Goal: Task Accomplishment & Management: Manage account settings

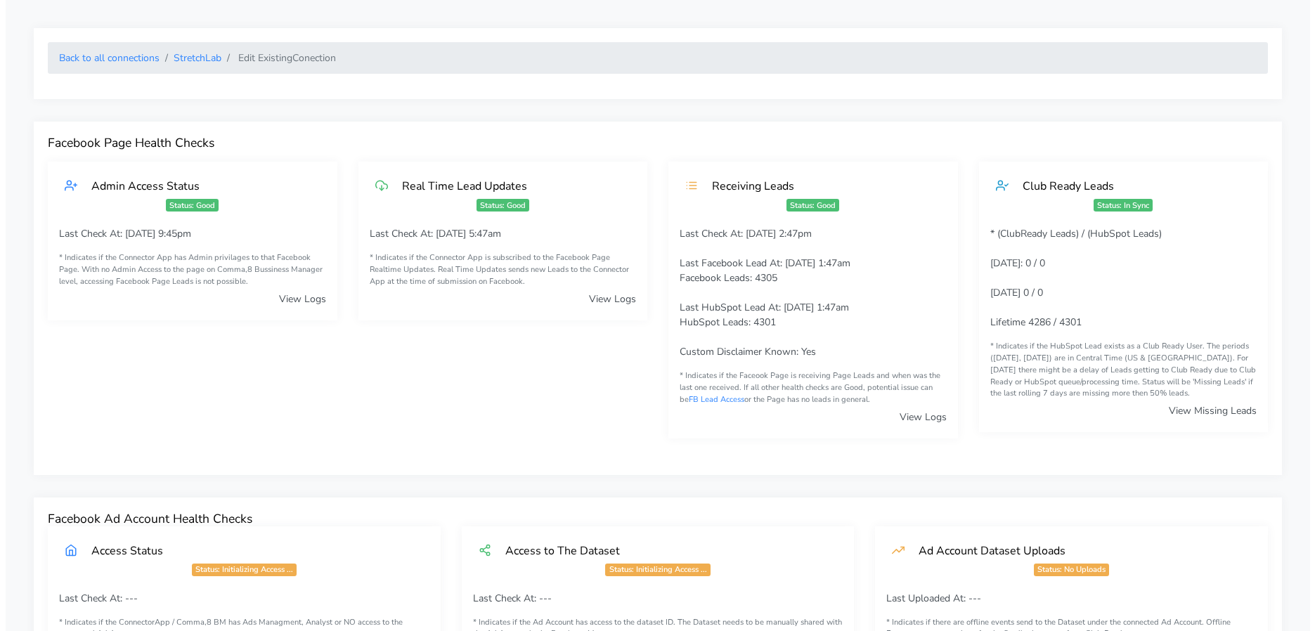
scroll to position [1376, 0]
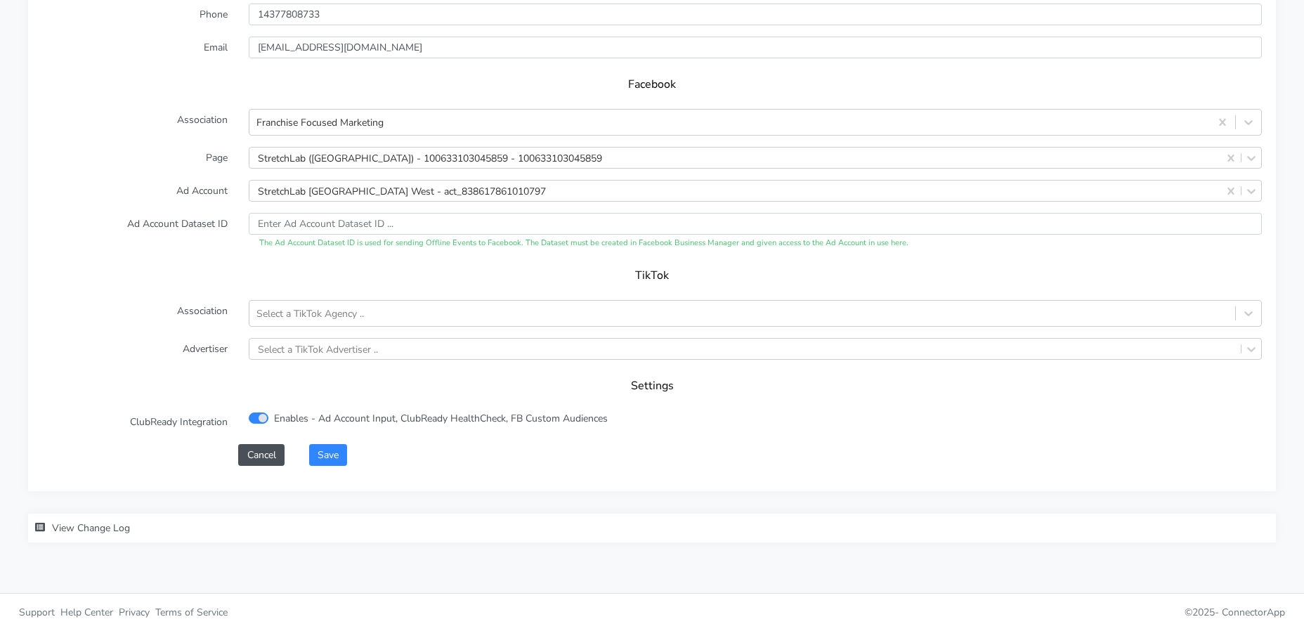
click at [345, 473] on div "XPO Admin Id stretchlab-[GEOGRAPHIC_DATA]-west Name [GEOGRAPHIC_DATA] West Conn…" at bounding box center [652, 124] width 1248 height 732
click at [341, 461] on button "Save" at bounding box center [328, 455] width 38 height 22
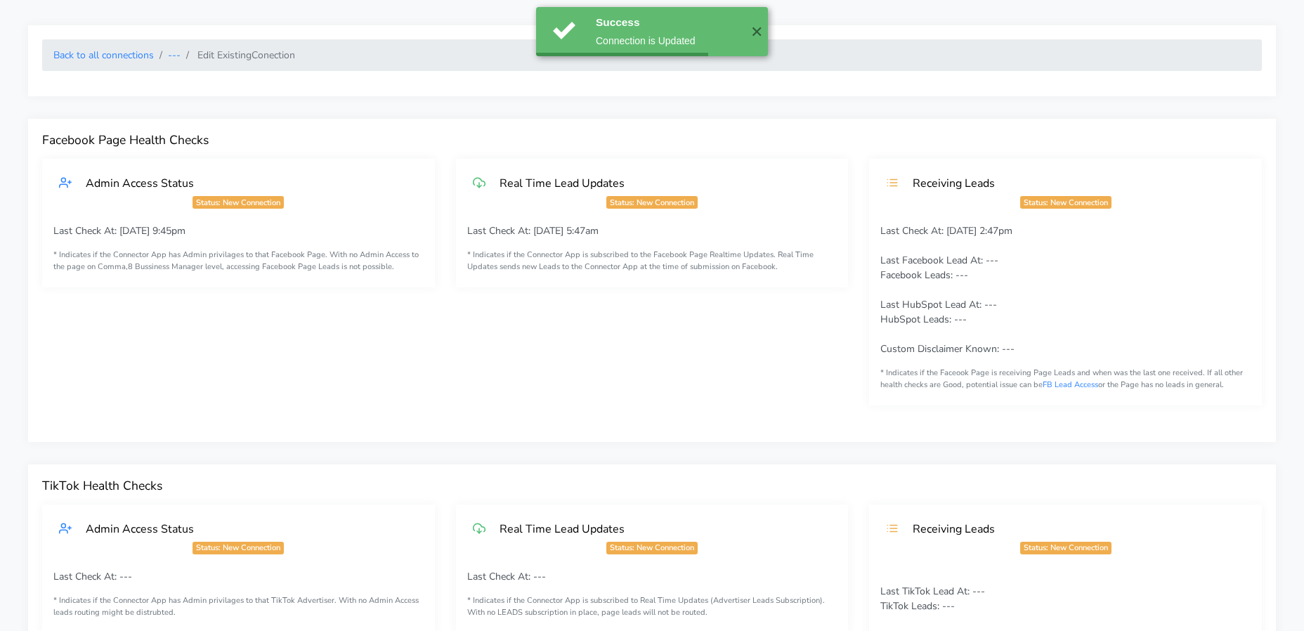
scroll to position [0, 0]
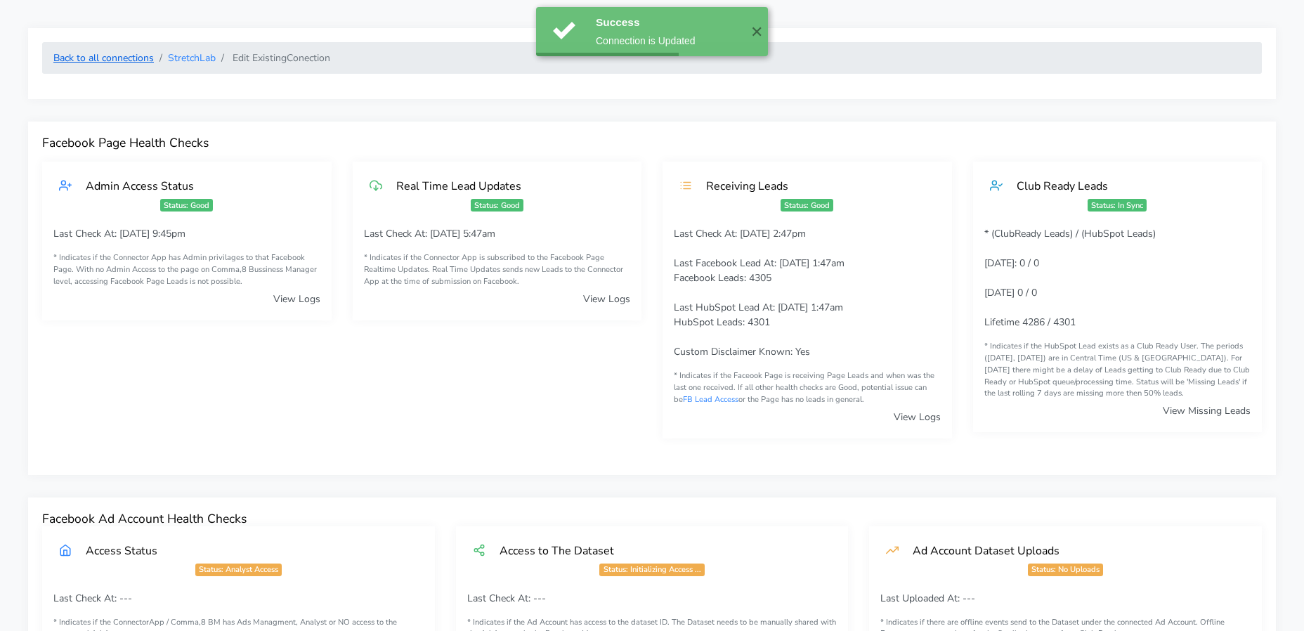
click at [122, 61] on link "Back to all connections" at bounding box center [103, 57] width 101 height 13
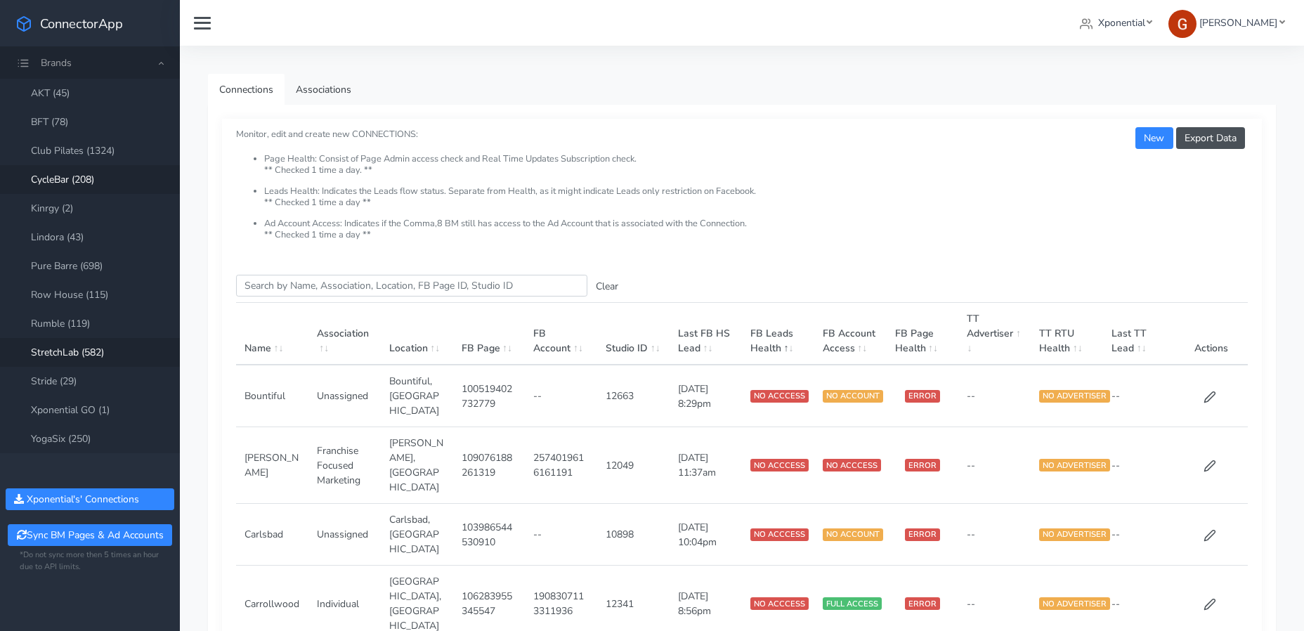
click at [92, 171] on link "CycleBar (208)" at bounding box center [90, 179] width 180 height 29
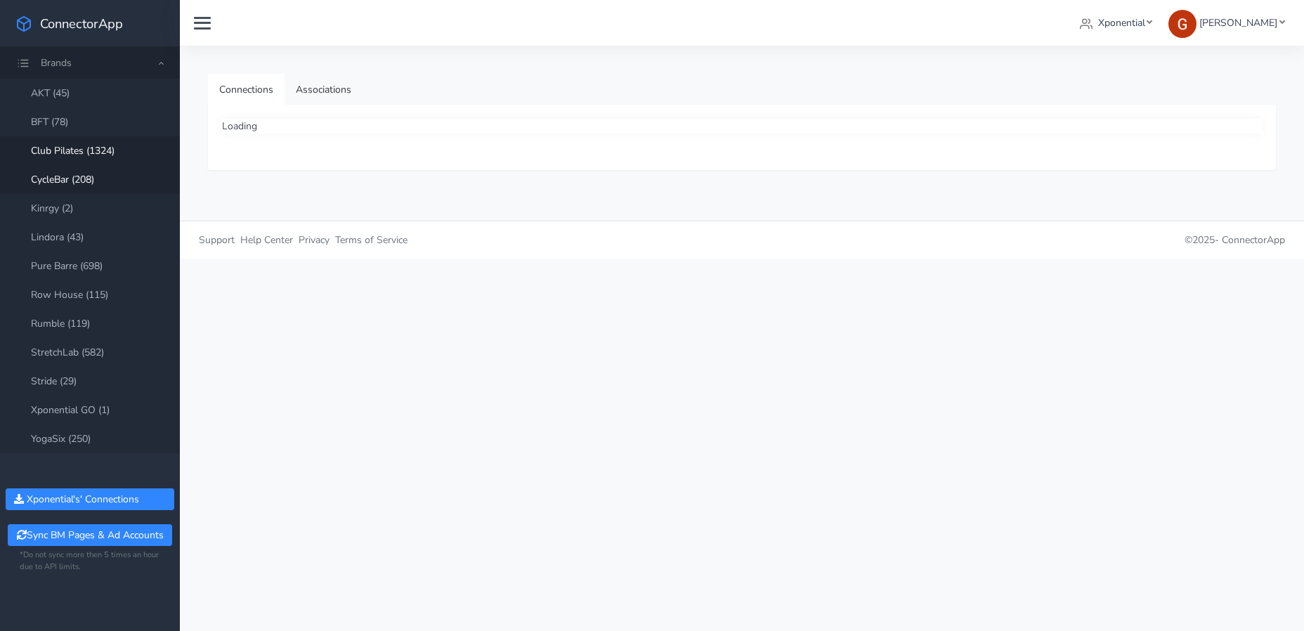
click at [98, 143] on link "Club Pilates (1324)" at bounding box center [90, 150] width 180 height 29
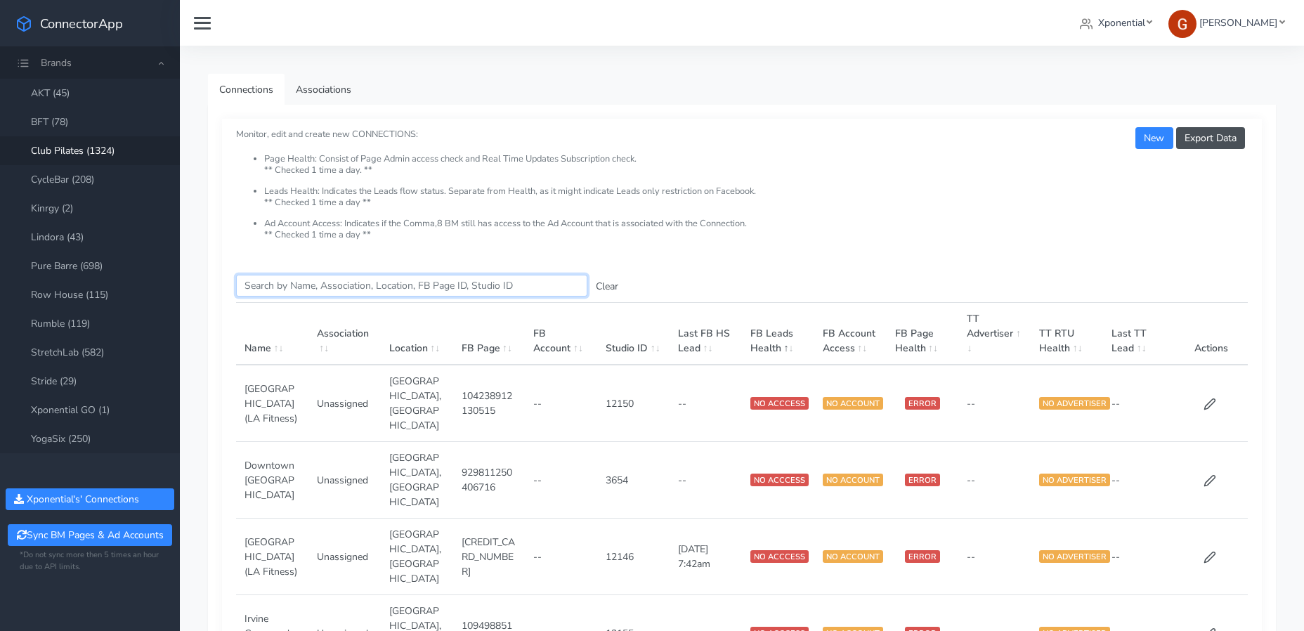
click at [292, 287] on input "Search this table" at bounding box center [411, 286] width 351 height 22
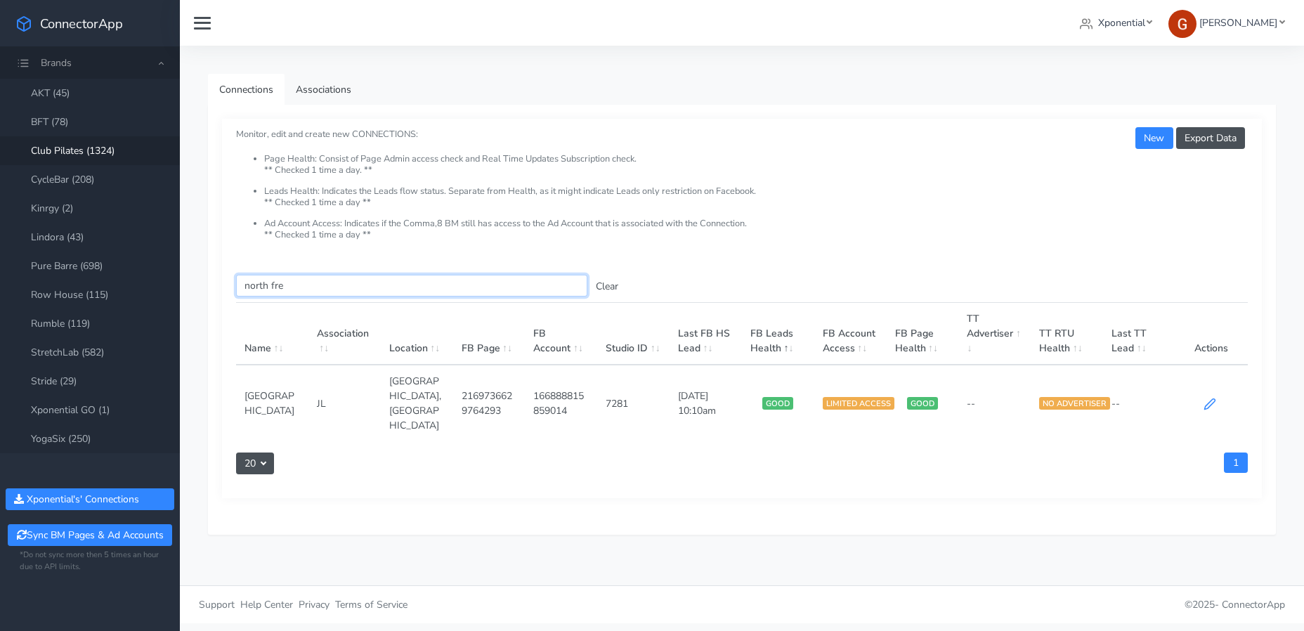
type input "north fre"
click at [1212, 398] on icon at bounding box center [1210, 404] width 13 height 13
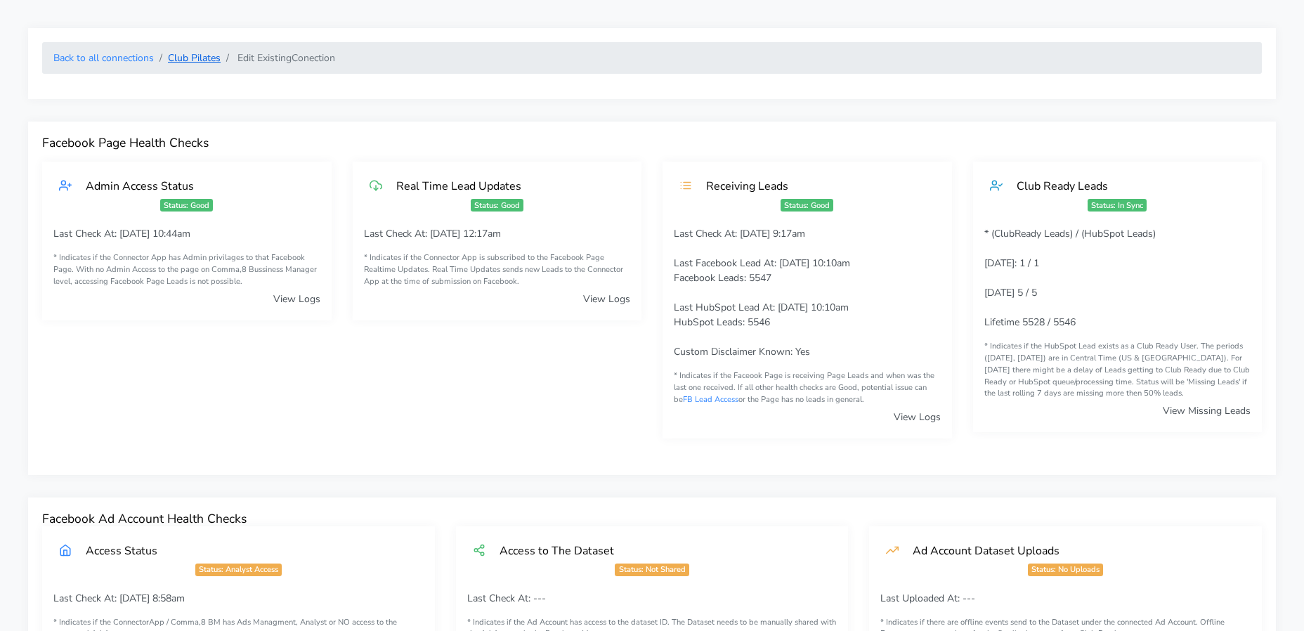
click at [197, 58] on link "Club Pilates" at bounding box center [194, 57] width 53 height 13
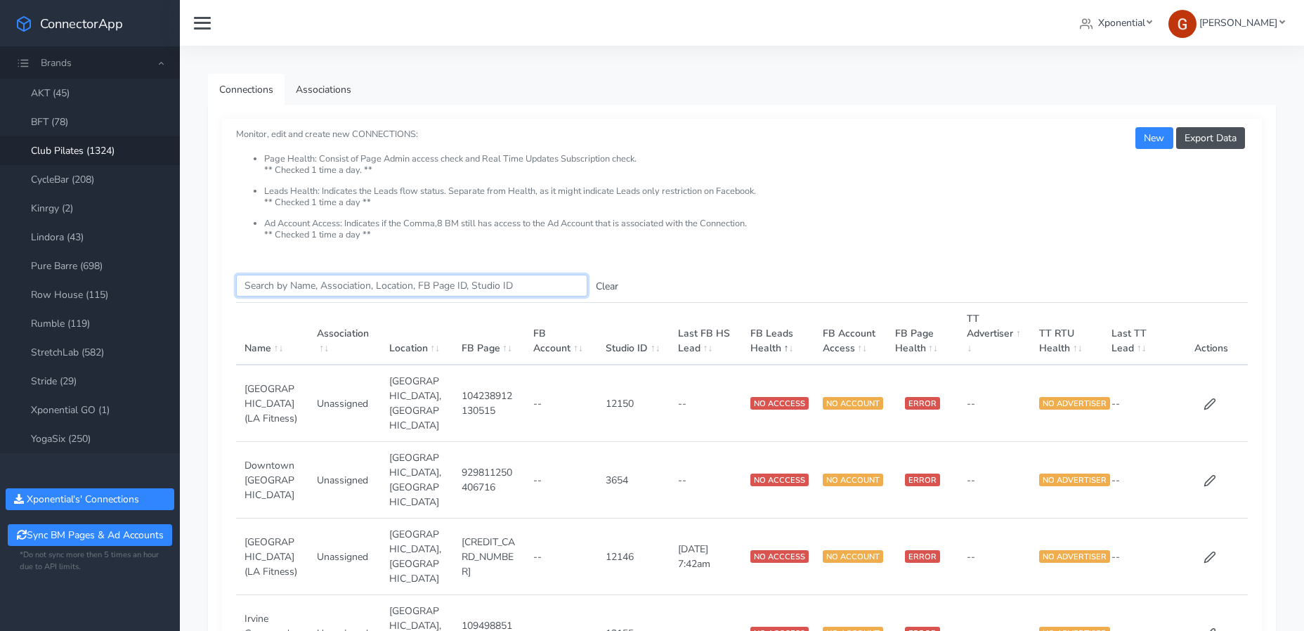
click at [307, 280] on input "Search this table" at bounding box center [411, 286] width 351 height 22
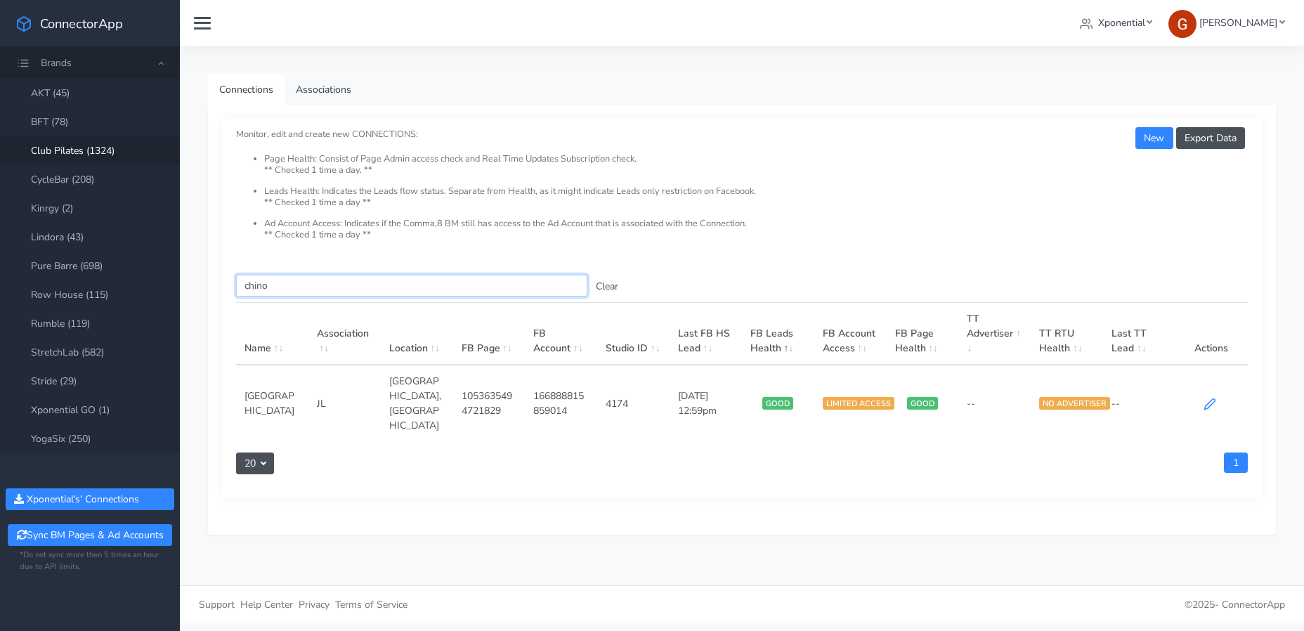
type input "chino"
click at [1204, 398] on icon at bounding box center [1210, 404] width 13 height 13
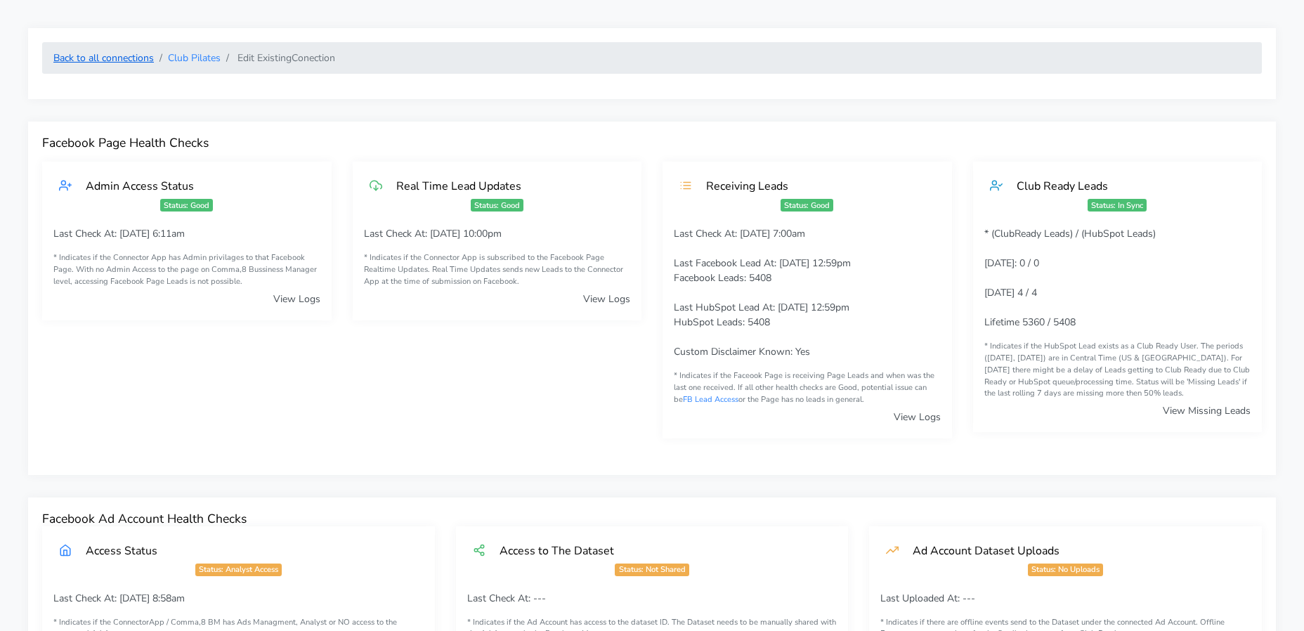
click at [124, 58] on link "Back to all connections" at bounding box center [103, 57] width 101 height 13
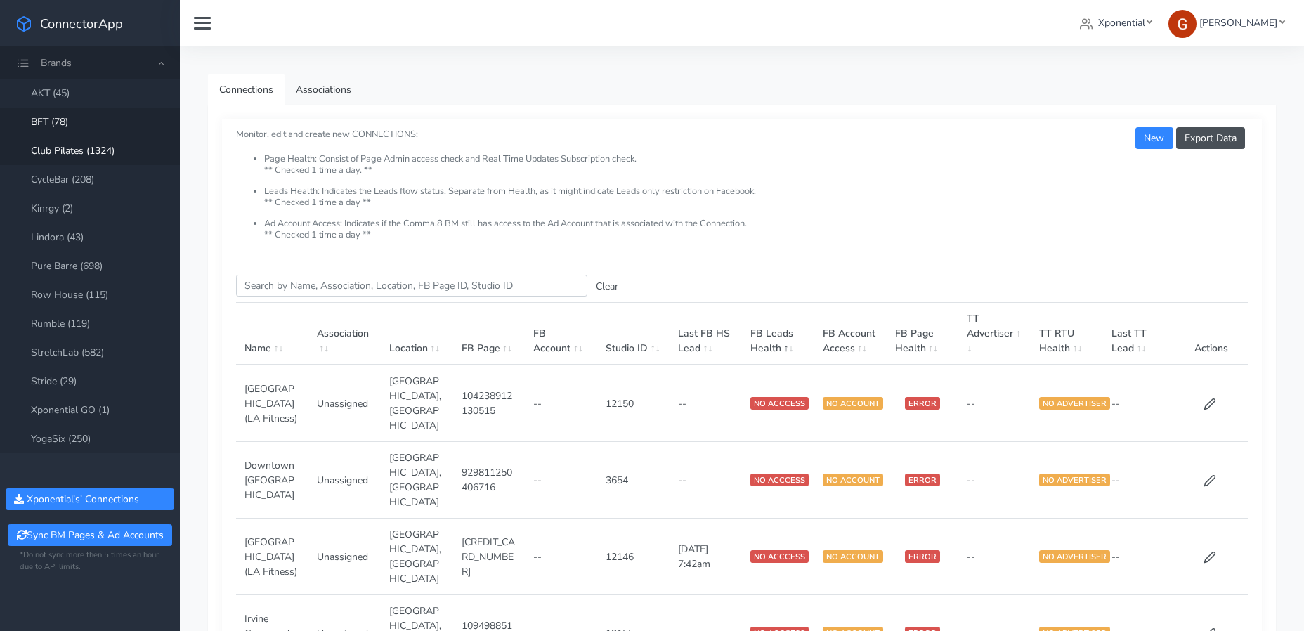
click at [78, 119] on link "BFT (78)" at bounding box center [90, 122] width 180 height 29
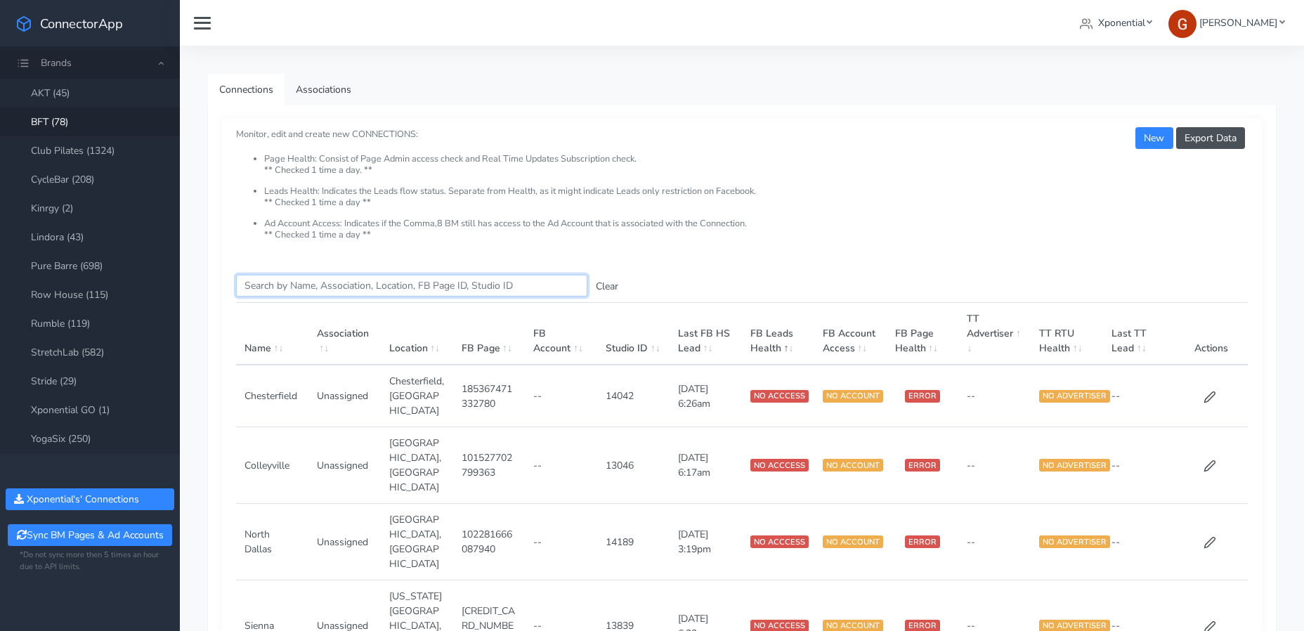
click at [370, 284] on input "Search this table" at bounding box center [411, 286] width 351 height 22
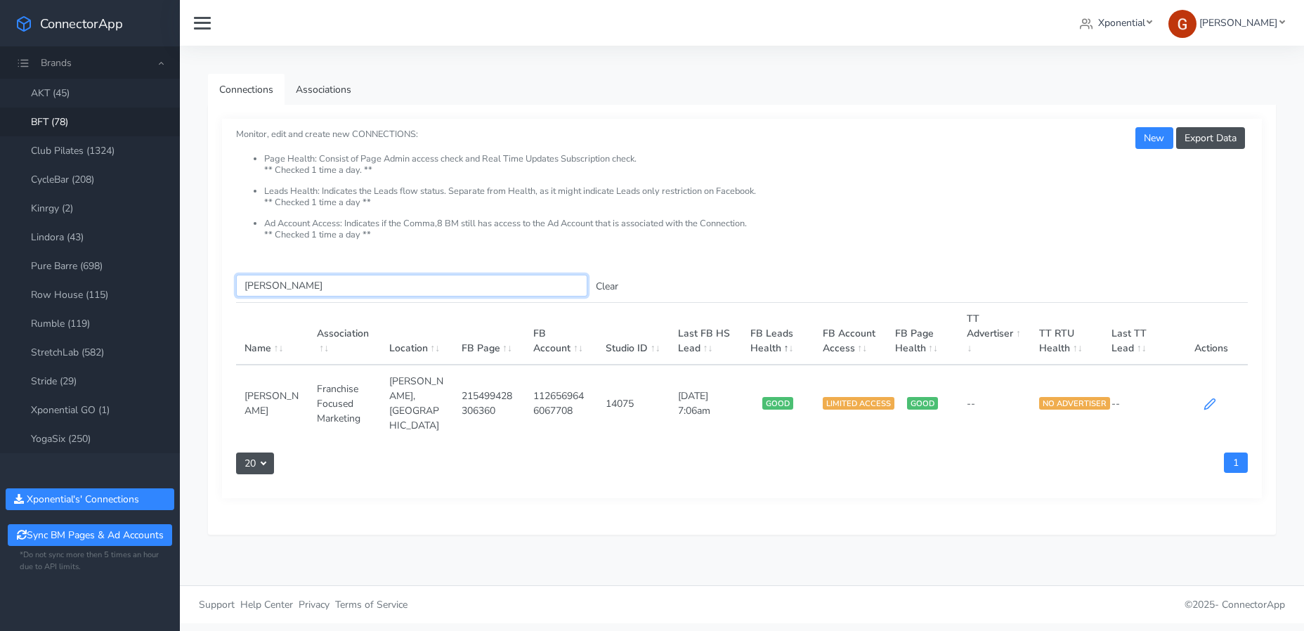
type input "[PERSON_NAME]"
click at [1212, 398] on icon at bounding box center [1210, 404] width 13 height 13
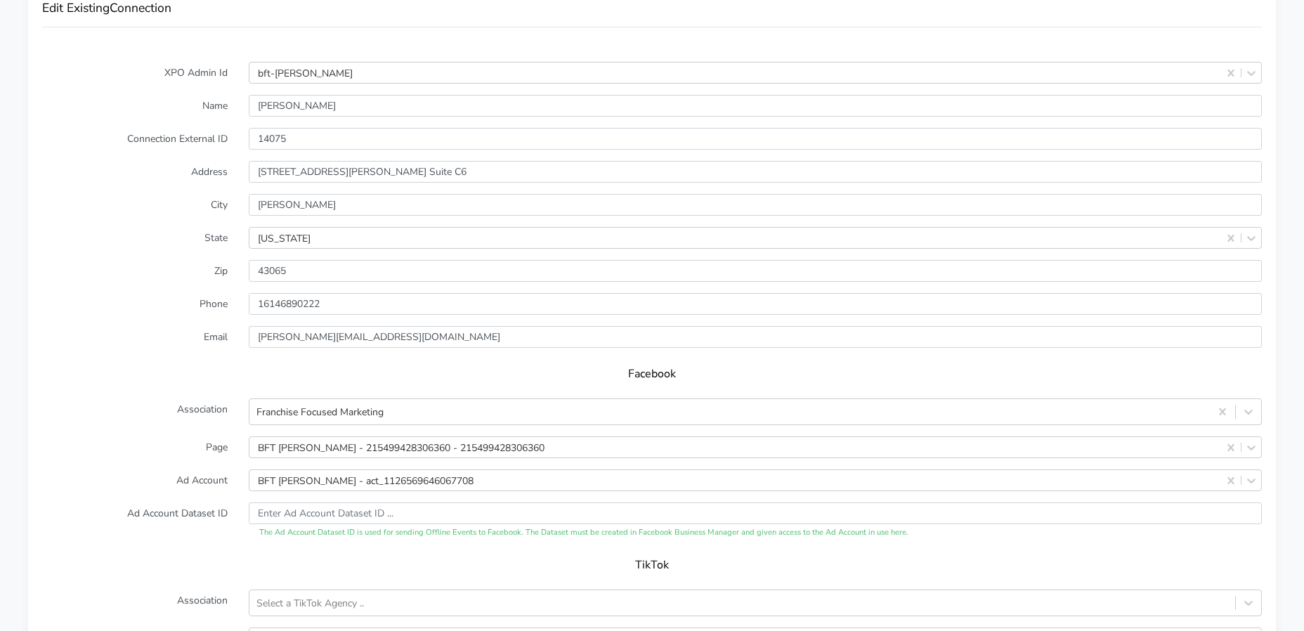
scroll to position [1376, 0]
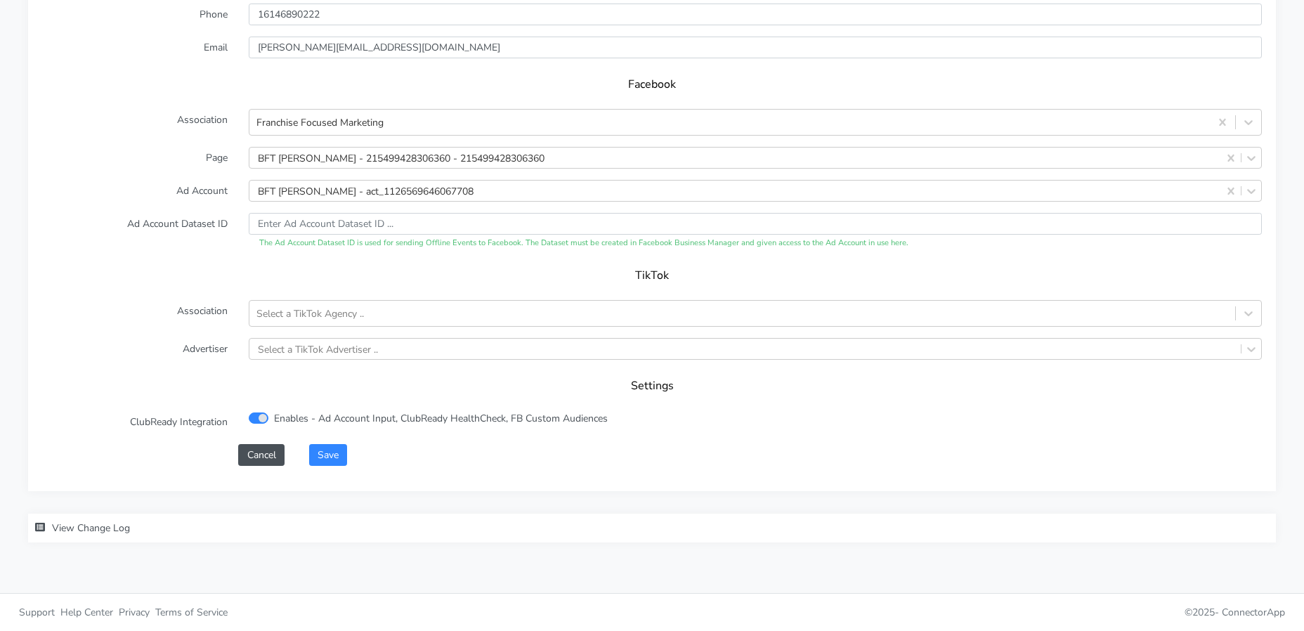
click at [302, 444] on div "Save" at bounding box center [786, 455] width 974 height 22
click at [328, 459] on button "Save" at bounding box center [328, 455] width 38 height 22
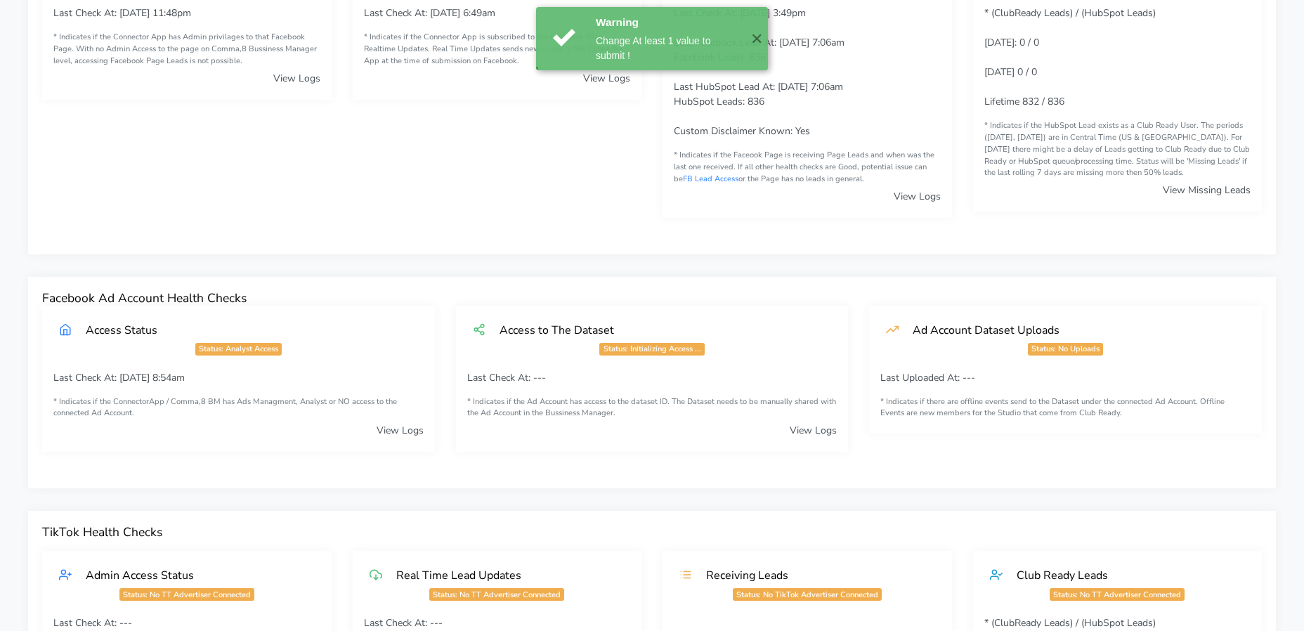
scroll to position [0, 0]
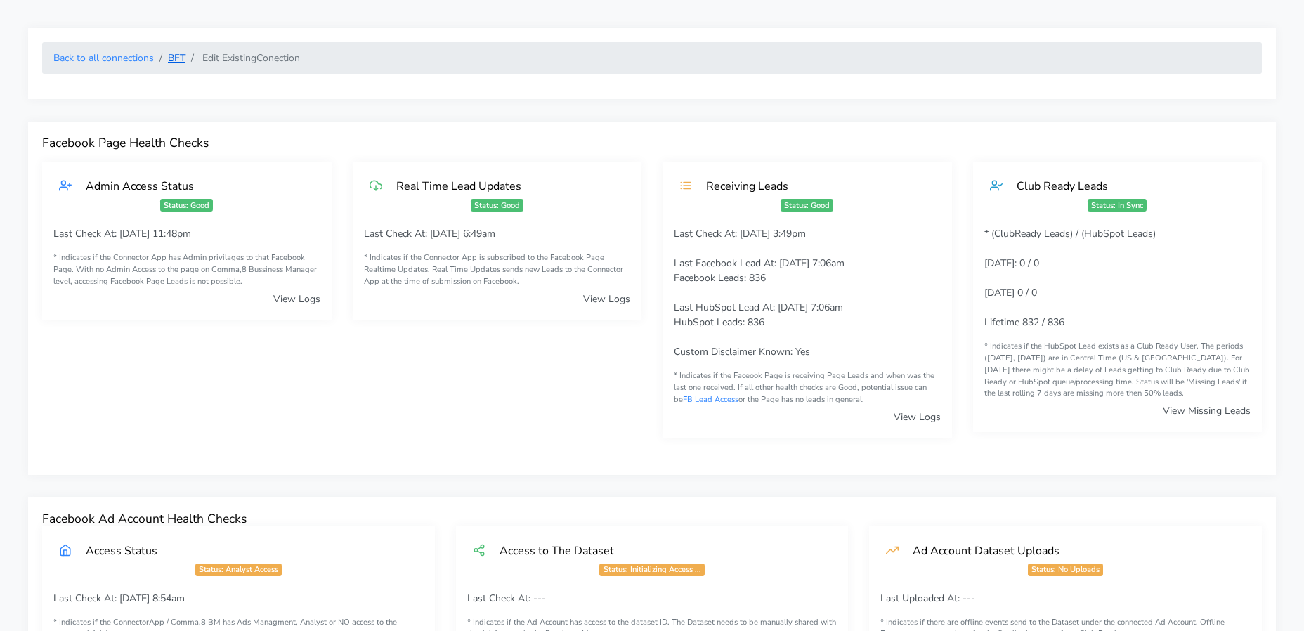
click at [175, 58] on link "BFT" at bounding box center [177, 57] width 18 height 13
